Goal: Task Accomplishment & Management: Manage account settings

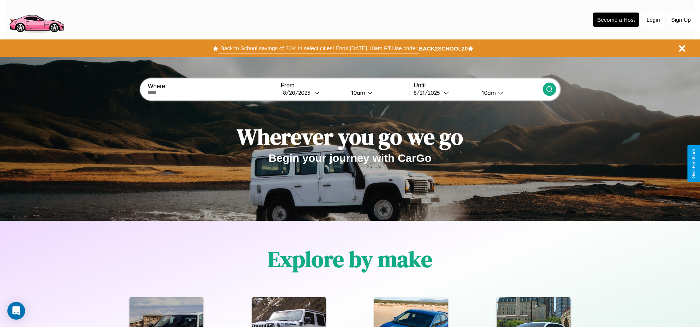
click at [319, 48] on button "Back to School savings of 20% in select cities! Ends [DATE] 10am PT. Use code:" at bounding box center [319, 48] width 200 height 10
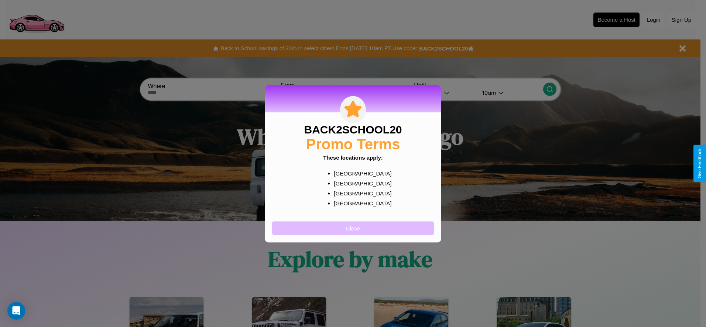
click at [353, 228] on button "Close" at bounding box center [353, 229] width 162 height 14
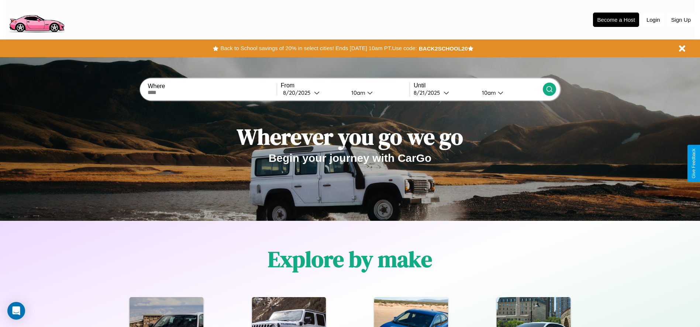
scroll to position [329, 0]
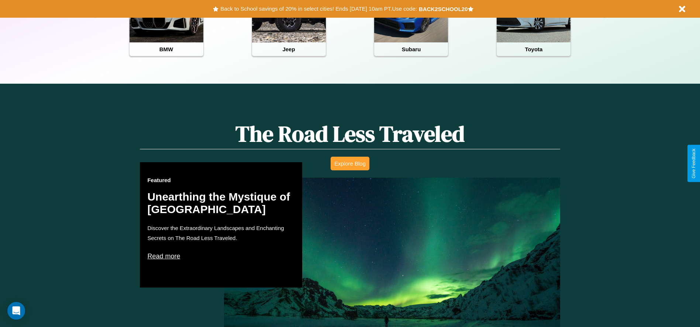
click at [350, 164] on button "Explore Blog" at bounding box center [350, 164] width 39 height 14
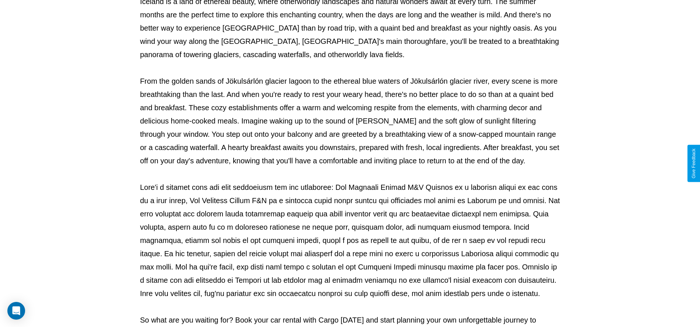
scroll to position [245, 0]
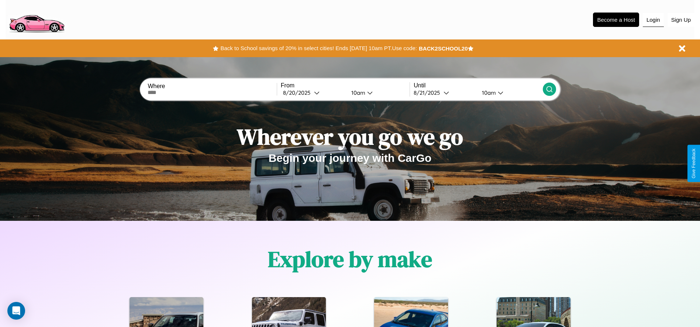
click at [653, 20] on button "Login" at bounding box center [653, 20] width 21 height 14
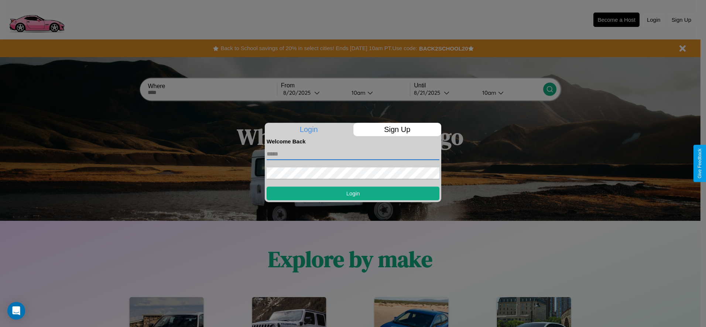
click at [353, 154] on input "text" at bounding box center [353, 154] width 173 height 12
type input "**********"
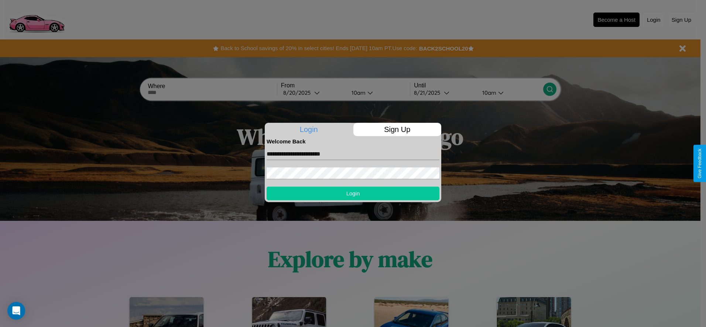
click at [353, 193] on button "Login" at bounding box center [353, 194] width 173 height 14
